Goal: Book appointment/travel/reservation

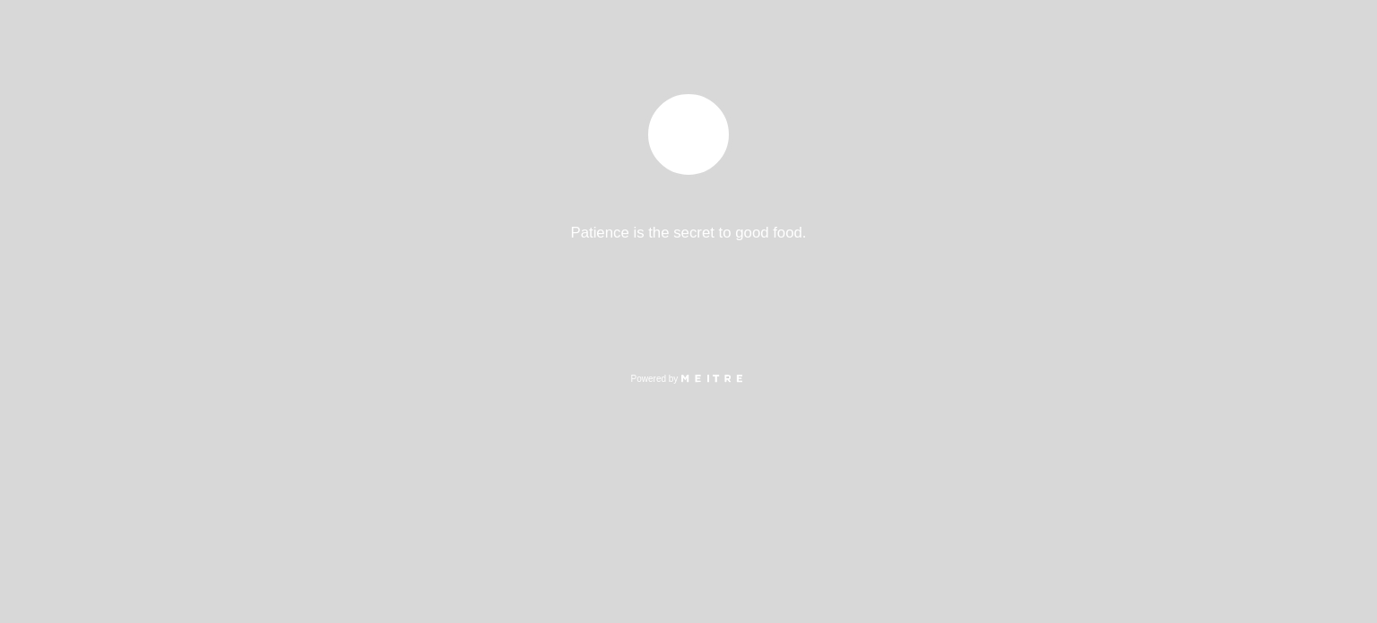
select select "es"
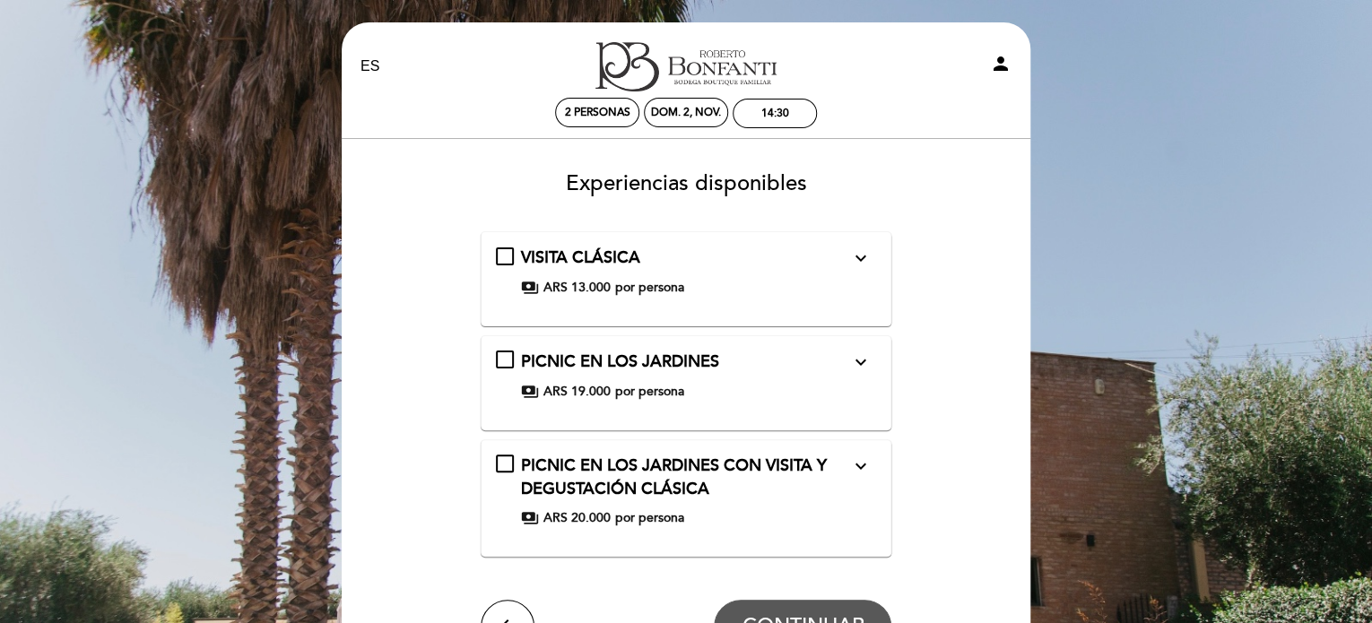
click at [862, 360] on icon "expand_more" at bounding box center [860, 362] width 22 height 22
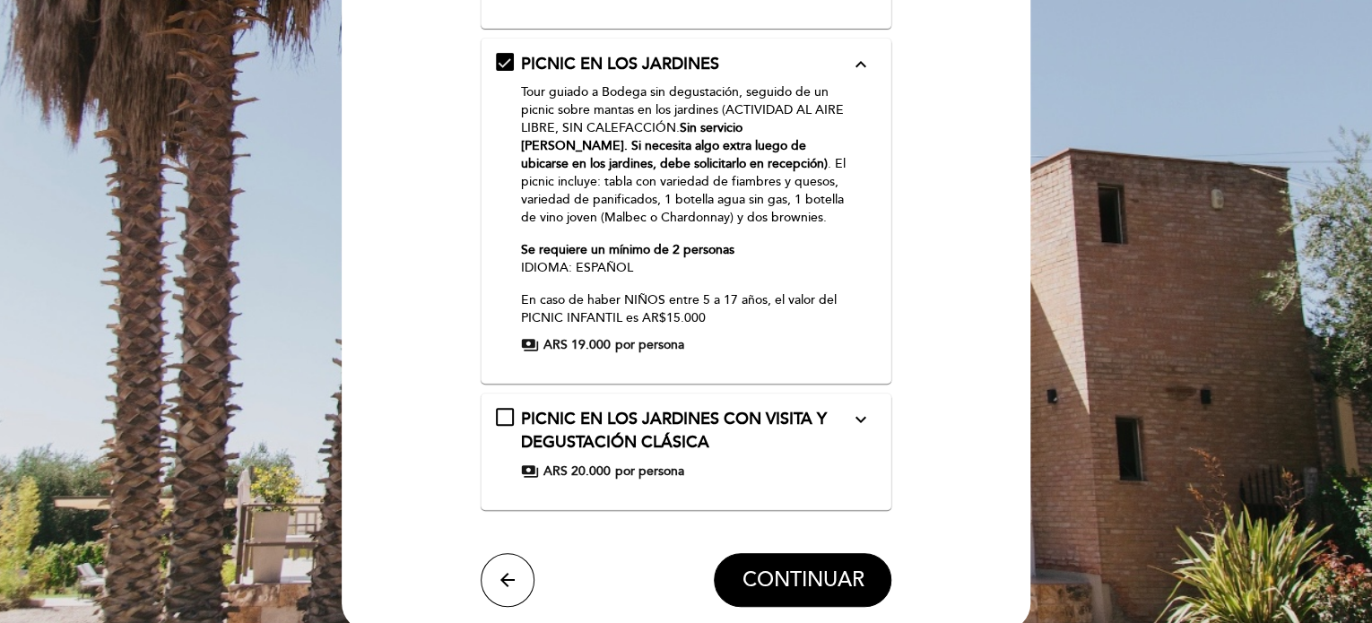
scroll to position [316, 0]
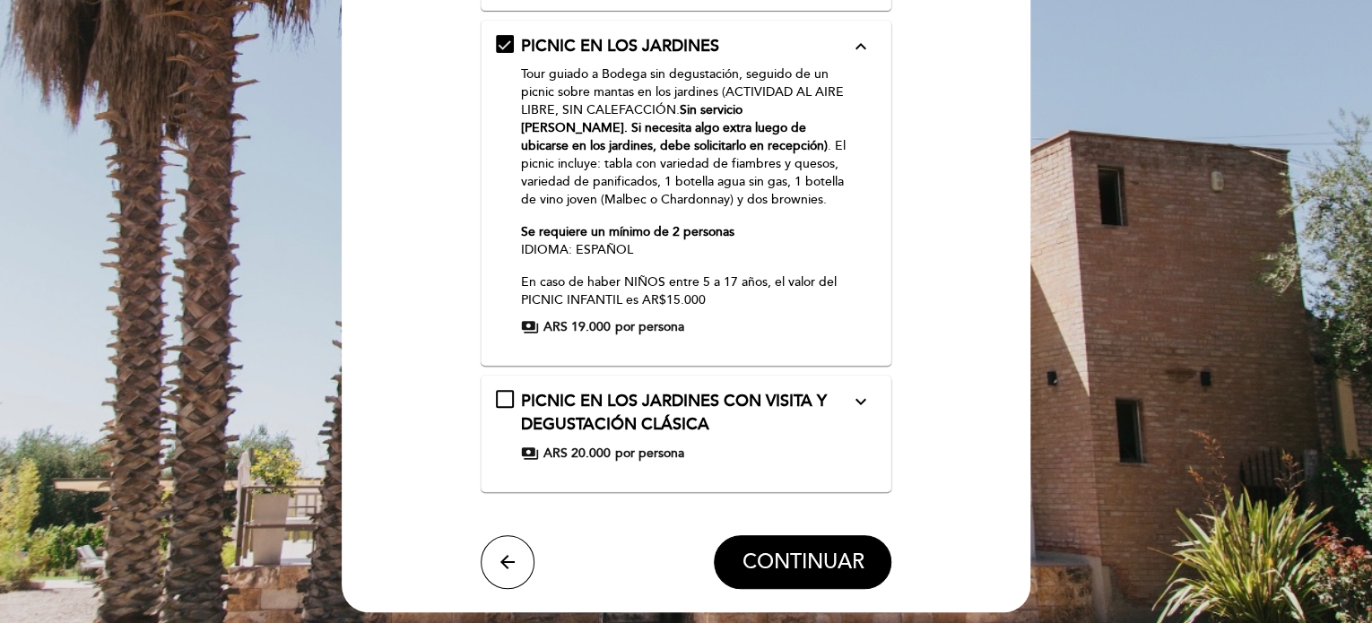
click at [861, 406] on icon "expand_more" at bounding box center [860, 402] width 22 height 22
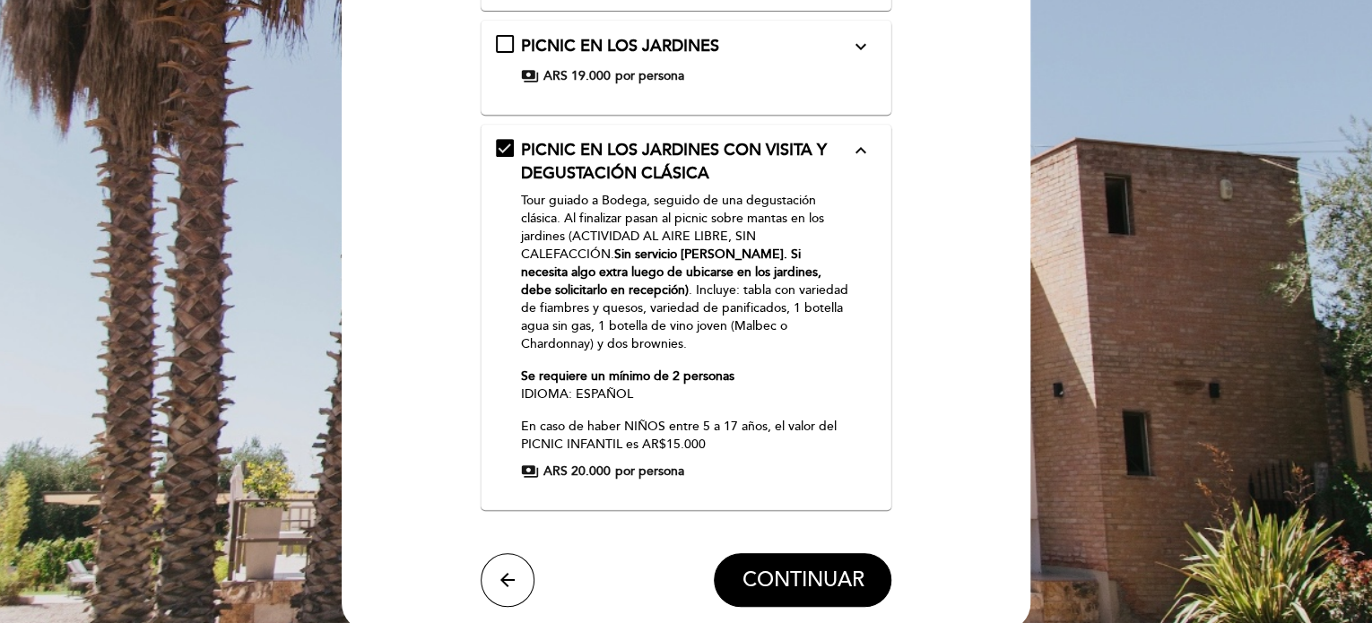
click at [854, 154] on icon "expand_less" at bounding box center [860, 151] width 22 height 22
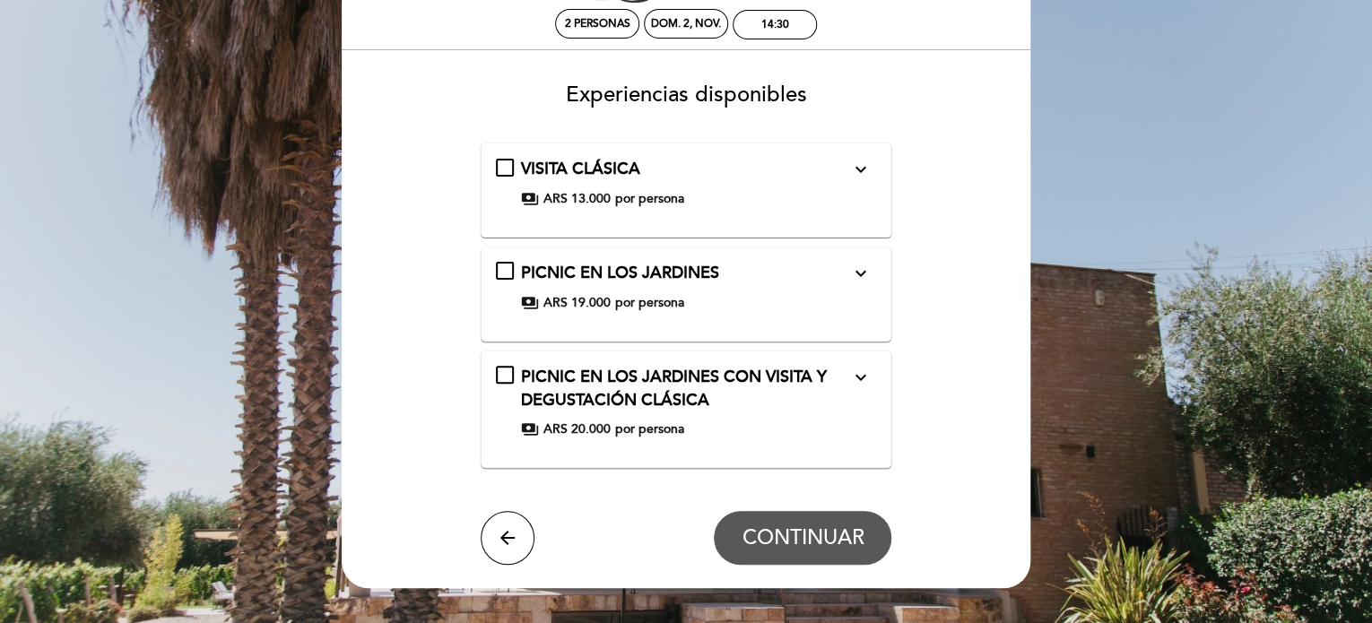
scroll to position [88, 0]
click at [857, 169] on icon "expand_more" at bounding box center [860, 171] width 22 height 22
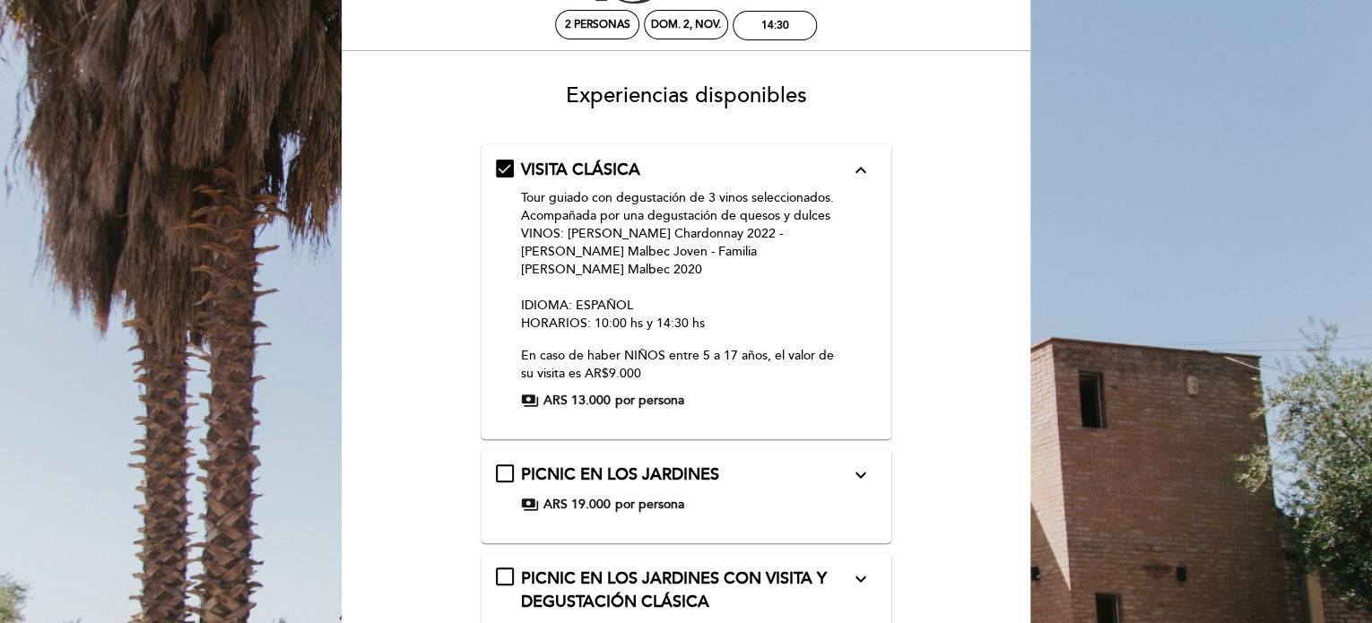
click at [857, 169] on icon "expand_less" at bounding box center [860, 171] width 22 height 22
